Goal: Task Accomplishment & Management: Use online tool/utility

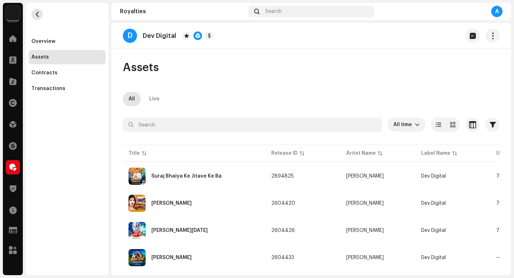
click at [36, 15] on span "button" at bounding box center [37, 14] width 5 height 6
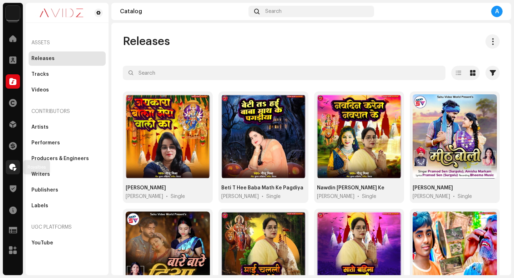
click at [17, 166] on div at bounding box center [13, 167] width 14 height 14
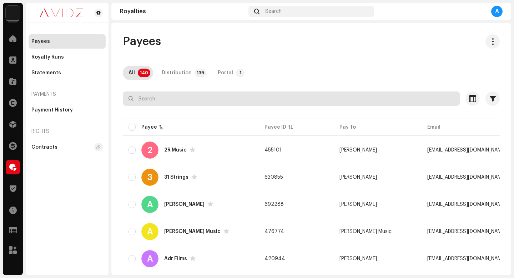
click at [312, 96] on input "text" at bounding box center [291, 98] width 337 height 14
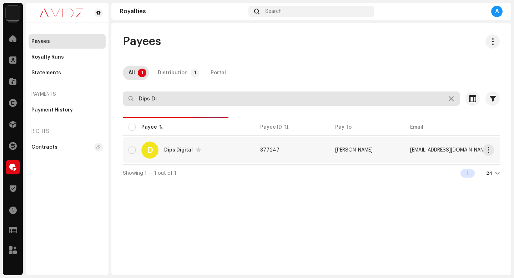
type input "Dips Di"
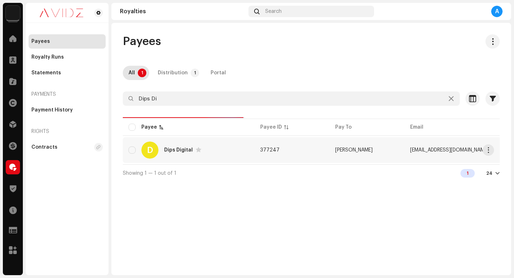
click at [399, 150] on td "[PERSON_NAME]" at bounding box center [367, 150] width 75 height 26
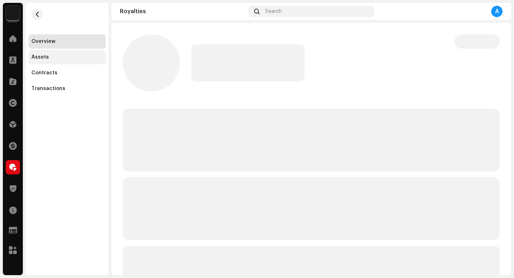
click at [94, 63] on div "Assets" at bounding box center [67, 57] width 77 height 14
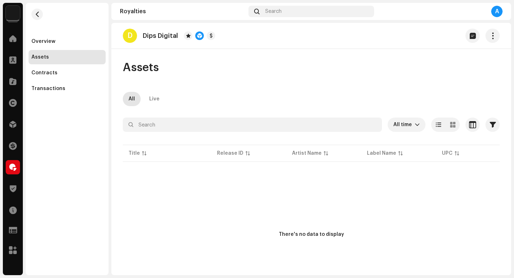
click at [314, 234] on div "There's no data to display" at bounding box center [311, 234] width 65 height 7
click at [324, 234] on div "There's no data to display" at bounding box center [311, 234] width 65 height 7
drag, startPoint x: 335, startPoint y: 234, endPoint x: 277, endPoint y: 232, distance: 57.9
click at [277, 232] on div "There's no data to display" at bounding box center [311, 234] width 377 height 143
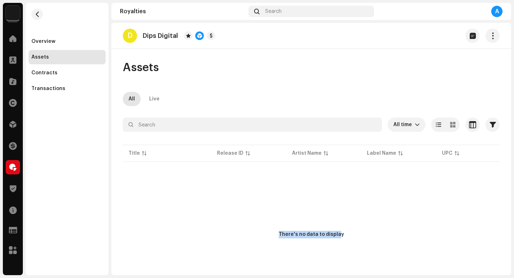
click at [277, 232] on div "There's no data to display" at bounding box center [311, 234] width 377 height 143
click at [366, 254] on div "There's no data to display" at bounding box center [311, 234] width 377 height 143
click at [39, 15] on span "button" at bounding box center [37, 14] width 5 height 6
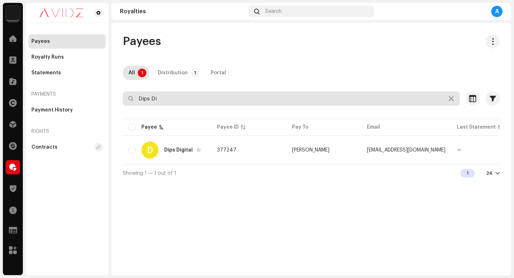
click at [253, 100] on input "Dips Di" at bounding box center [291, 98] width 337 height 14
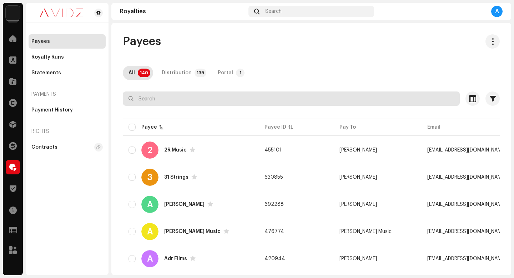
click at [183, 97] on input "text" at bounding box center [291, 98] width 337 height 14
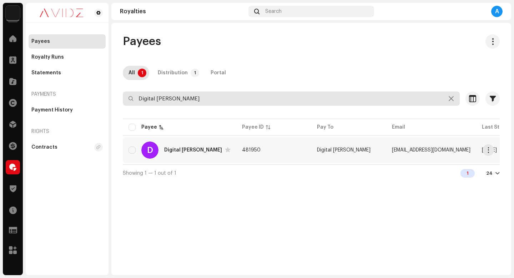
type input "Digital [PERSON_NAME]"
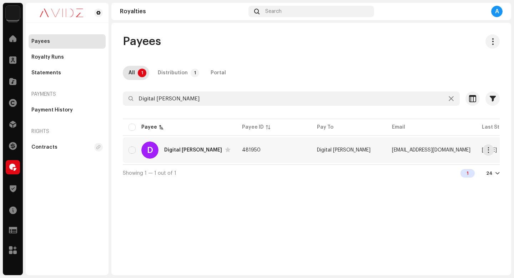
click at [286, 157] on td "481950" at bounding box center [273, 150] width 75 height 26
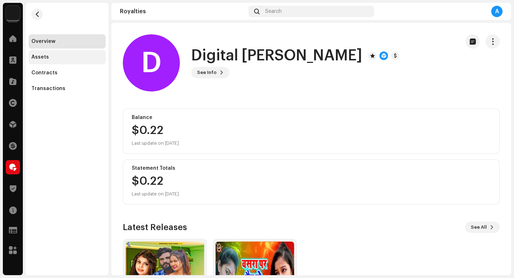
click at [76, 58] on div "Assets" at bounding box center [66, 57] width 71 height 6
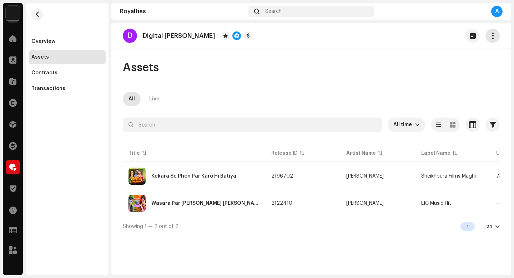
click at [491, 34] on span "button" at bounding box center [493, 36] width 7 height 6
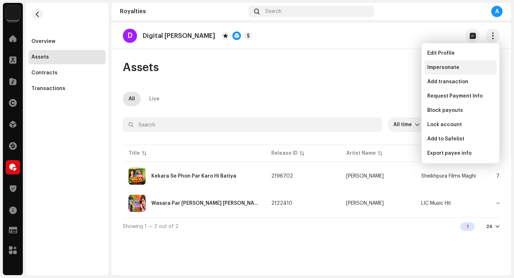
click at [445, 72] on div "Impersonate" at bounding box center [461, 67] width 72 height 14
